Goal: Task Accomplishment & Management: Manage account settings

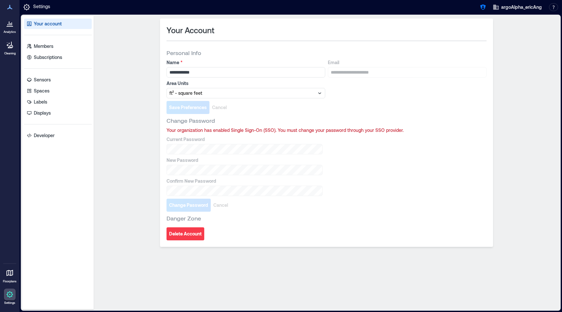
click at [12, 272] on icon at bounding box center [10, 273] width 7 height 6
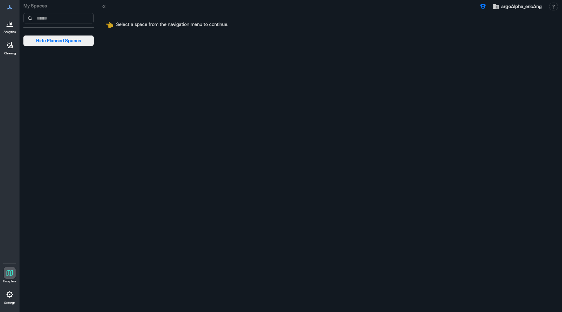
click at [82, 42] on button "Hide Planned Spaces" at bounding box center [58, 40] width 70 height 10
click at [82, 42] on button "Show Planned Spaces" at bounding box center [58, 40] width 70 height 10
click at [66, 19] on input at bounding box center [58, 18] width 70 height 10
paste input "*******"
type input "*******"
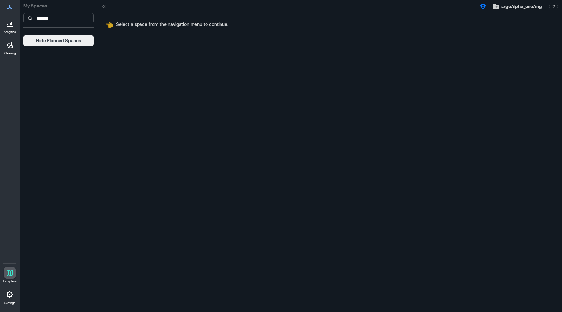
type input "*******"
click at [3, 296] on link "Settings" at bounding box center [10, 296] width 16 height 20
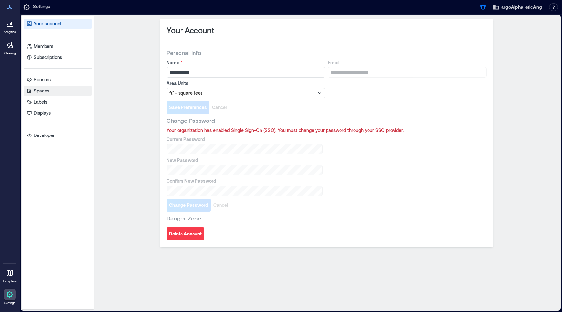
click at [51, 91] on link "Spaces" at bounding box center [58, 91] width 68 height 10
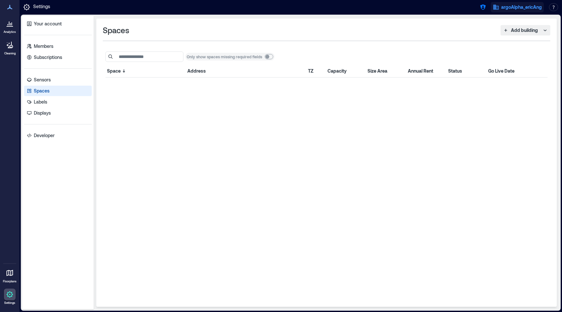
click at [524, 9] on span "argoAlpha_ericAng" at bounding box center [521, 7] width 41 height 7
click at [482, 8] on icon "button" at bounding box center [483, 7] width 7 height 7
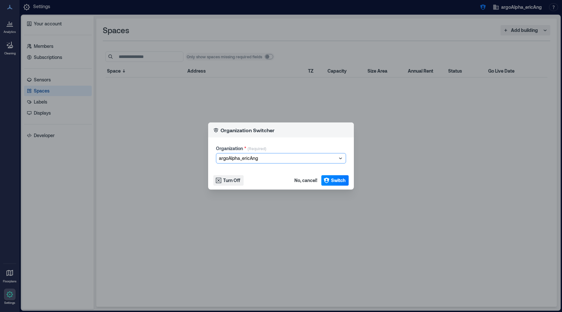
click at [367, 131] on div "Organization Switcher Organization * (Required) option argoAlpha_ericAng, selec…" at bounding box center [281, 156] width 562 height 312
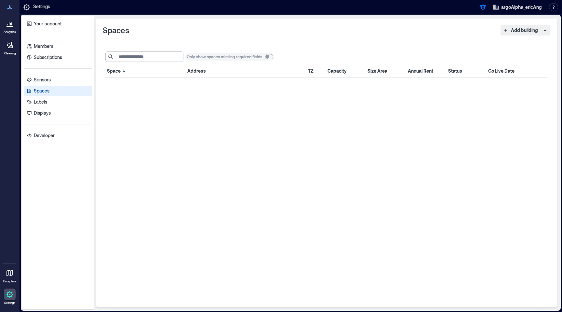
click at [138, 54] on input at bounding box center [144, 56] width 78 height 10
type input "*******"
click at [47, 77] on p "Sensors" at bounding box center [42, 79] width 17 height 7
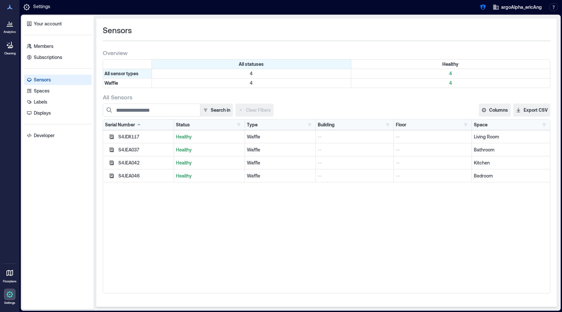
click at [51, 96] on div "Your account Members Subscriptions Sensors Spaces Labels Displays Developer" at bounding box center [58, 162] width 72 height 293
click at [45, 91] on p "Spaces" at bounding box center [42, 90] width 16 height 7
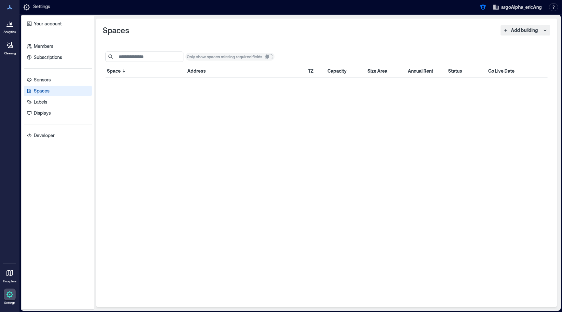
click at [171, 89] on div "Space Address TZ Capacity Size Area Annual Rent Status Go Live Date" at bounding box center [326, 180] width 442 height 233
click at [52, 76] on link "Sensors" at bounding box center [58, 79] width 68 height 10
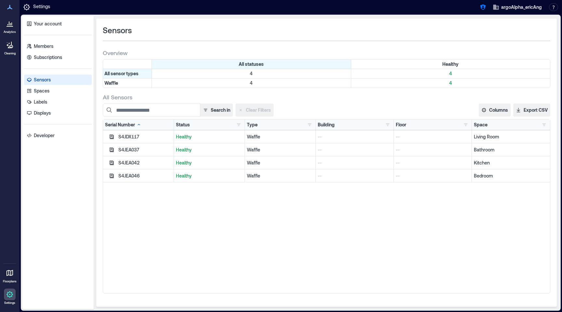
click at [485, 138] on p "Living Room" at bounding box center [511, 136] width 74 height 7
click at [63, 89] on link "Spaces" at bounding box center [58, 91] width 68 height 10
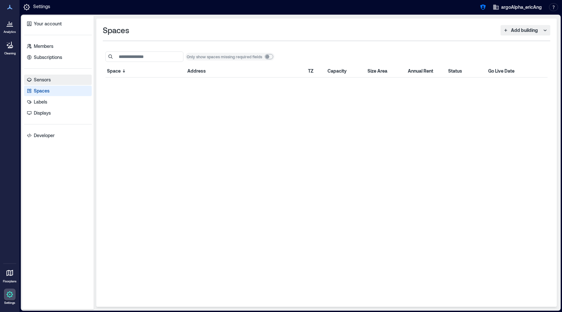
click at [75, 78] on link "Sensors" at bounding box center [58, 79] width 68 height 10
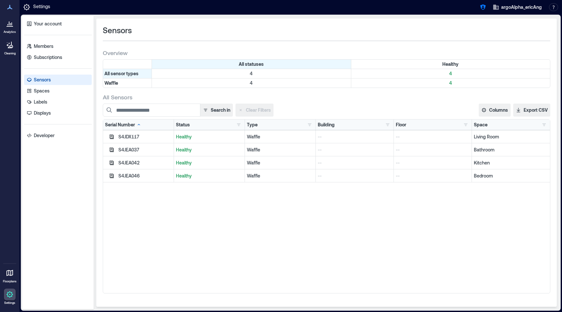
click at [478, 136] on p "Living Room" at bounding box center [511, 136] width 74 height 7
click at [478, 138] on p "Living Room" at bounding box center [511, 136] width 74 height 7
click at [109, 140] on button "button" at bounding box center [112, 137] width 8 height 8
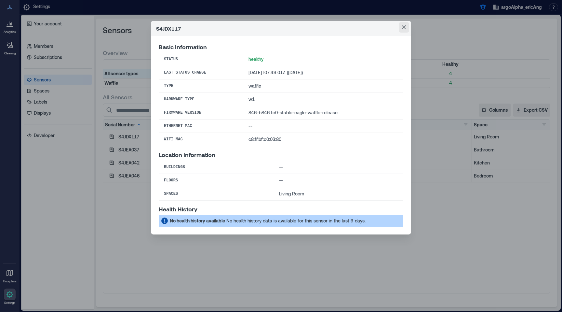
click at [404, 28] on icon "Close" at bounding box center [404, 27] width 4 height 4
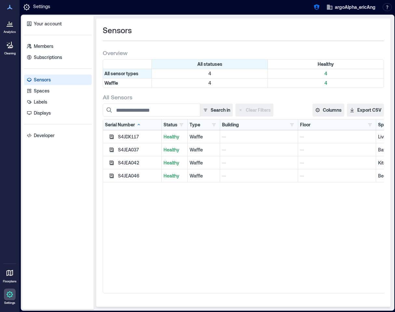
click at [42, 85] on link "Sensors" at bounding box center [58, 79] width 68 height 10
click at [44, 84] on link "Sensors" at bounding box center [58, 79] width 68 height 10
click at [44, 90] on p "Spaces" at bounding box center [42, 90] width 16 height 7
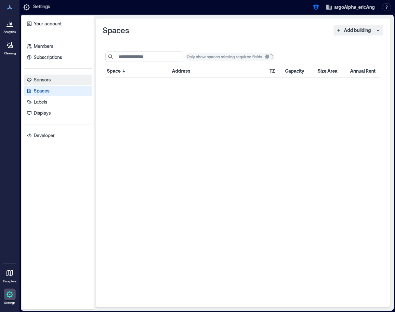
click at [43, 83] on link "Sensors" at bounding box center [58, 79] width 68 height 10
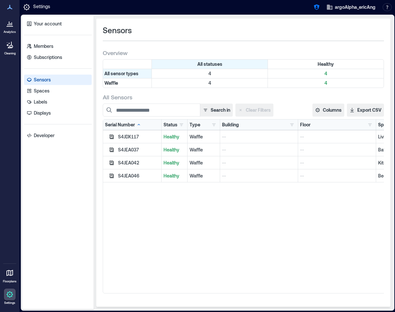
click at [198, 199] on div "S4JDX117 Healthy Waffle -- -- Living Room S4JEA037 Healthy Waffle -- -- Bathroo…" at bounding box center [278, 211] width 351 height 163
